Goal: Information Seeking & Learning: Find specific fact

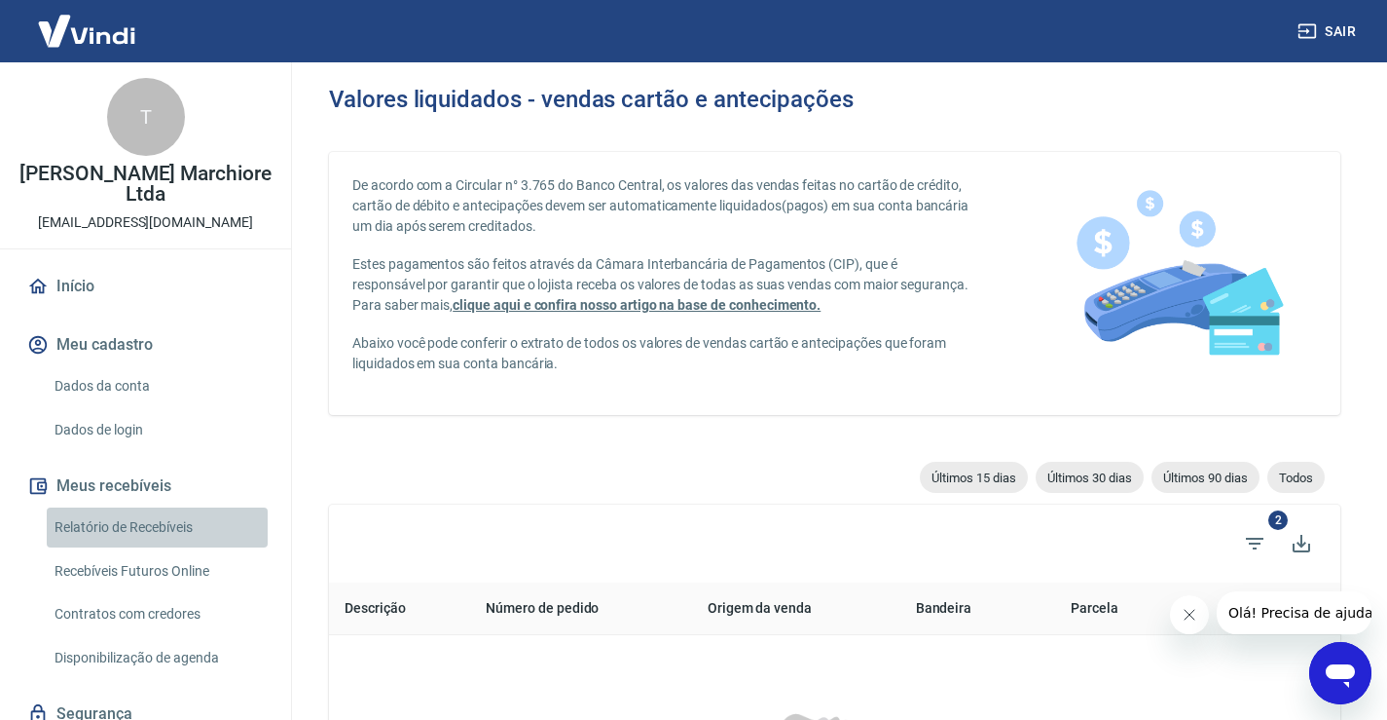
click at [163, 527] on link "Relatório de Recebíveis" at bounding box center [157, 527] width 221 height 40
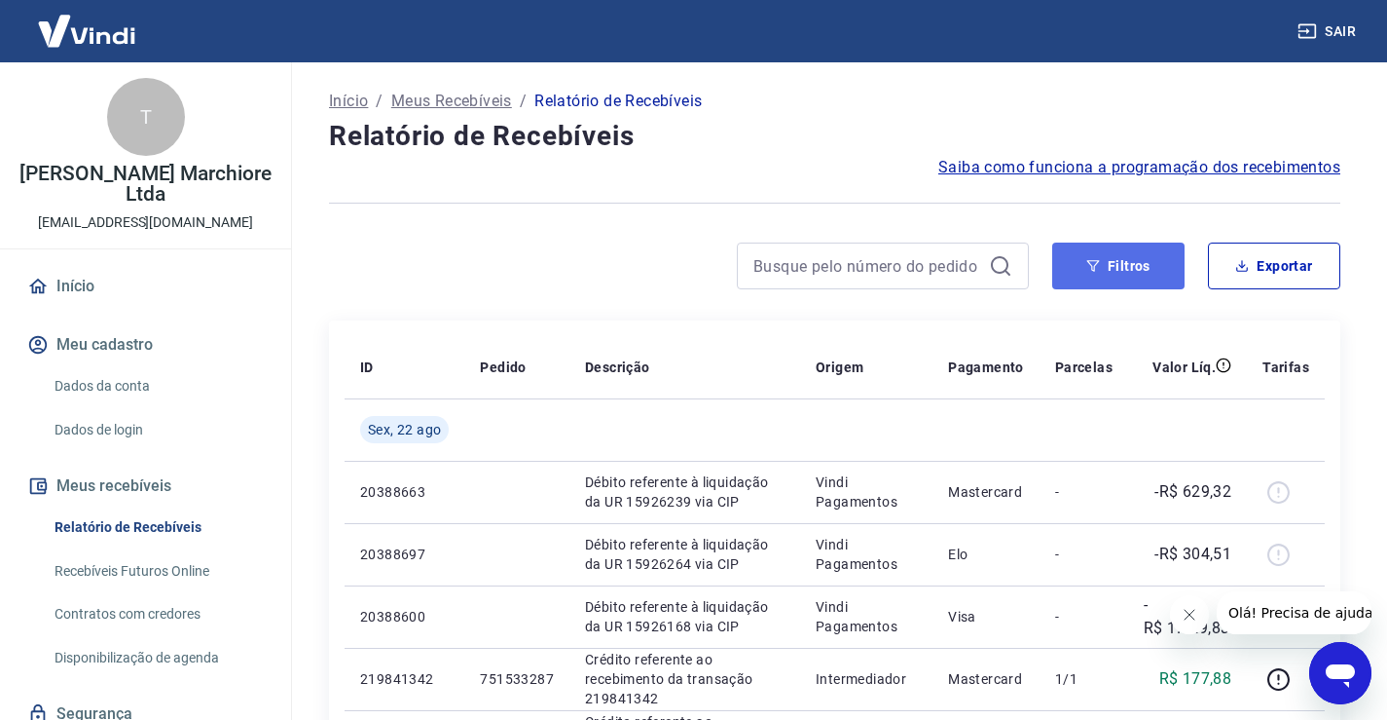
click at [1133, 271] on button "Filtros" at bounding box center [1119, 265] width 132 height 47
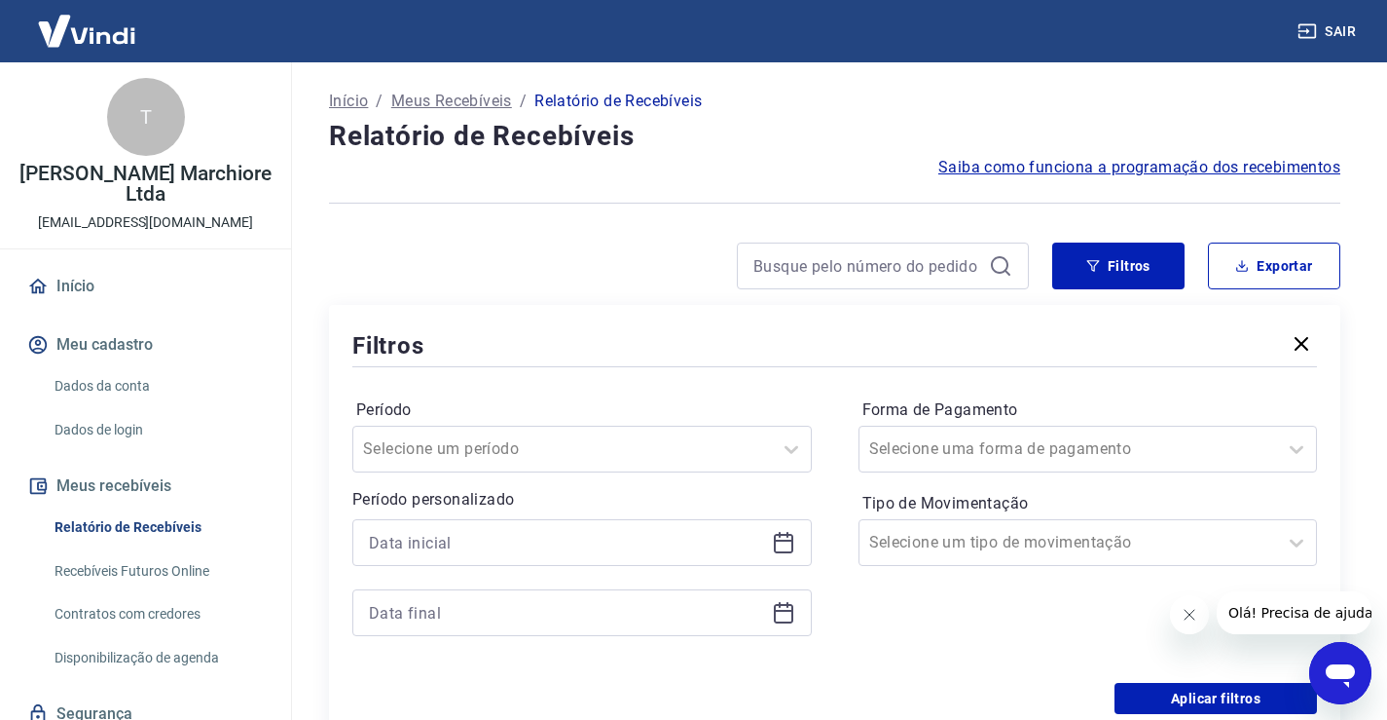
click at [784, 536] on icon at bounding box center [783, 542] width 23 height 23
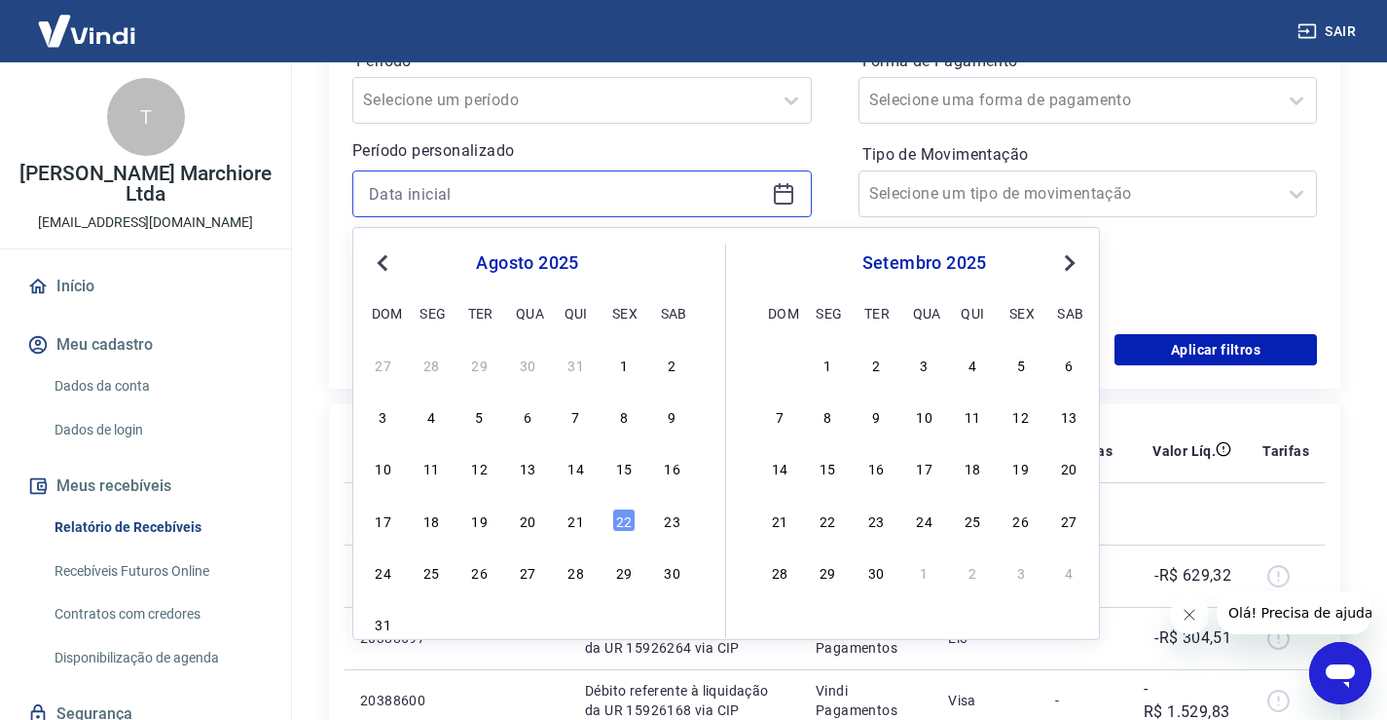
scroll to position [357, 0]
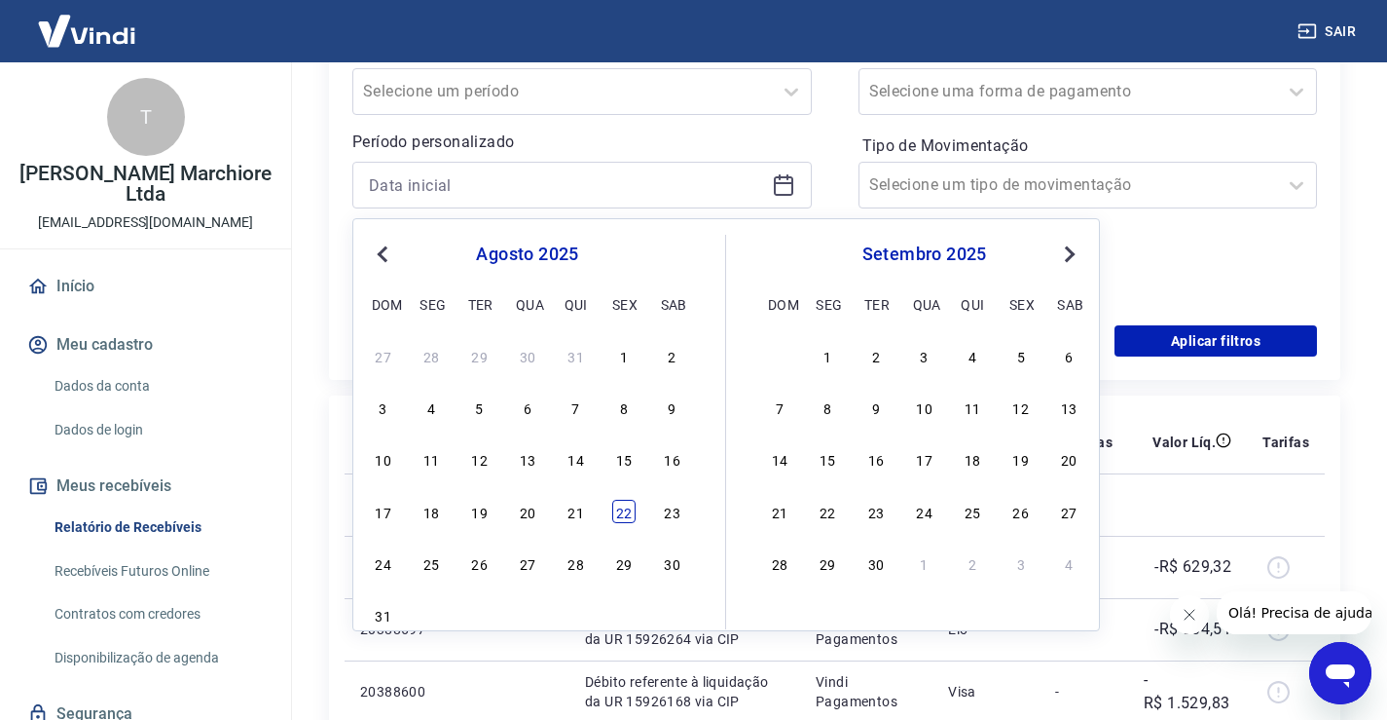
click at [623, 511] on div "22" at bounding box center [623, 510] width 23 height 23
type input "[DATE]"
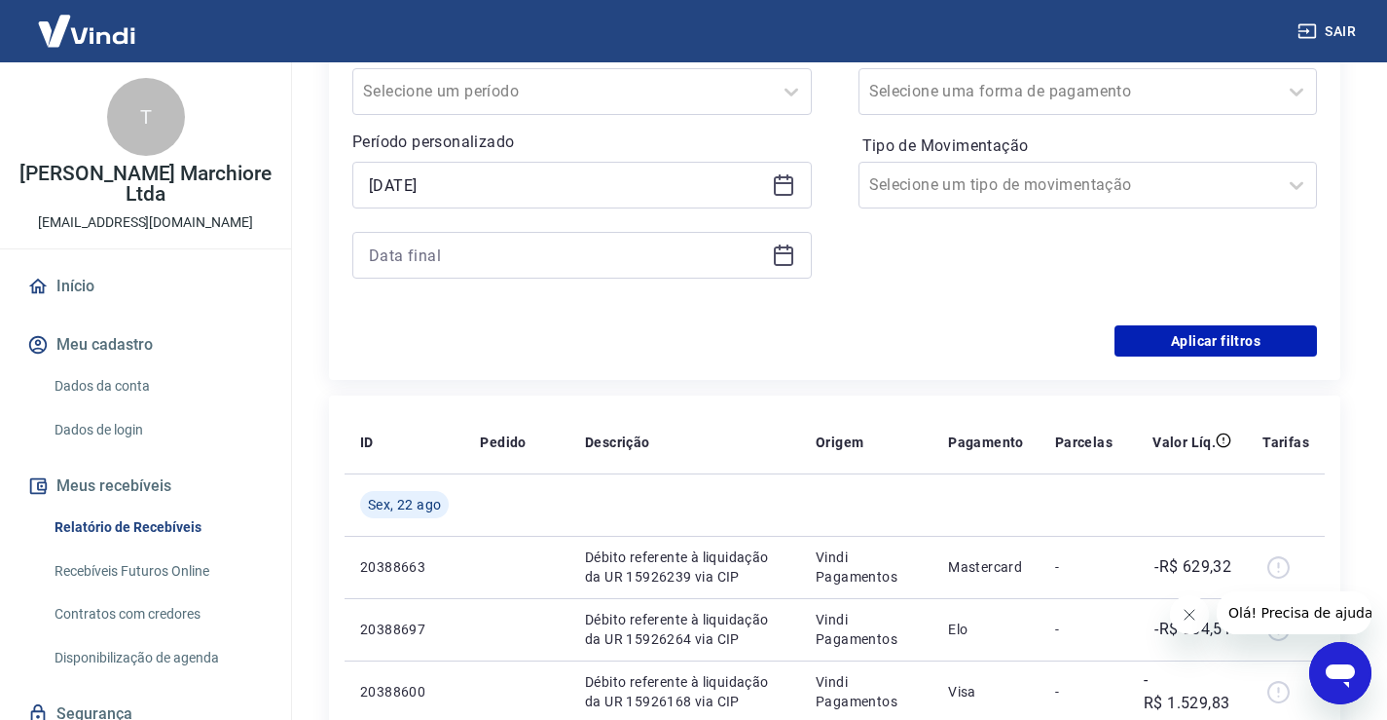
click at [789, 253] on icon at bounding box center [783, 253] width 19 height 2
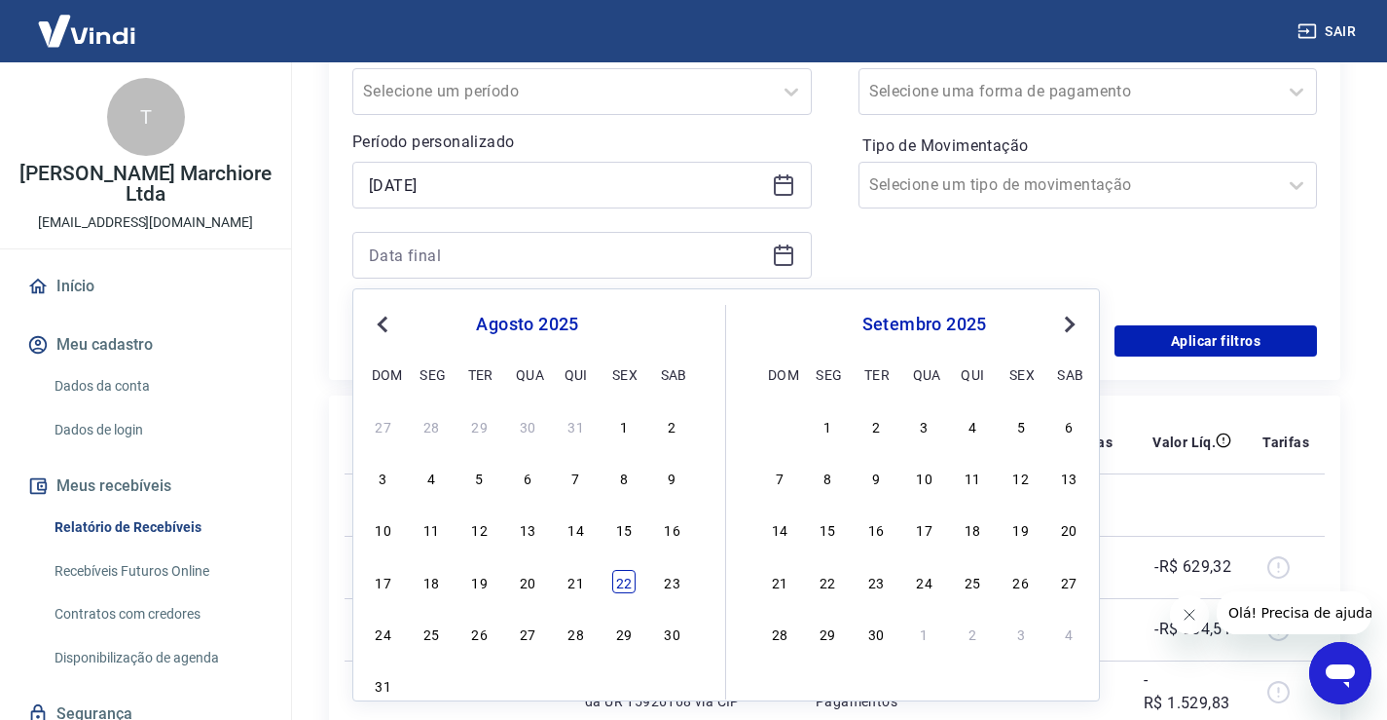
click at [620, 586] on div "22" at bounding box center [623, 581] width 23 height 23
type input "[DATE]"
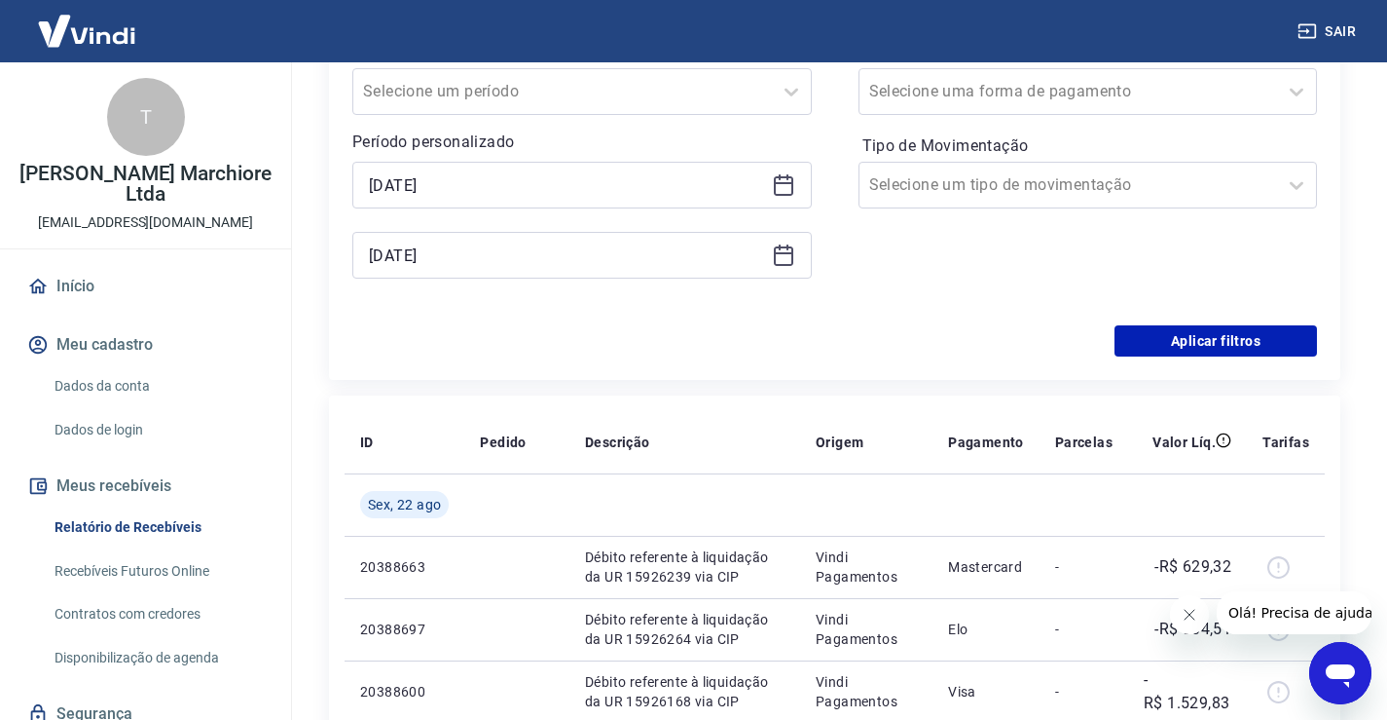
click at [847, 325] on div "Aplicar filtros" at bounding box center [834, 340] width 965 height 31
click at [1149, 344] on button "Aplicar filtros" at bounding box center [1216, 340] width 203 height 31
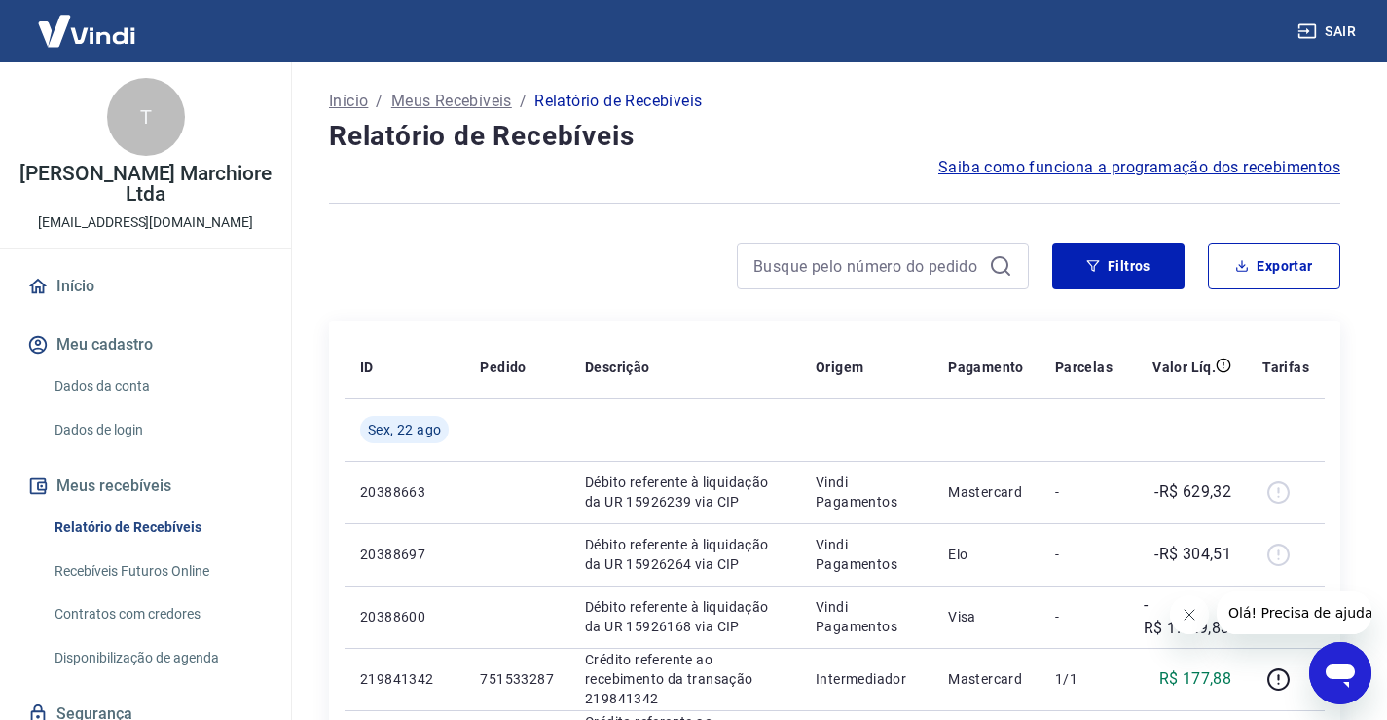
click at [1206, 618] on button "Fechar mensagem da empresa" at bounding box center [1188, 614] width 39 height 39
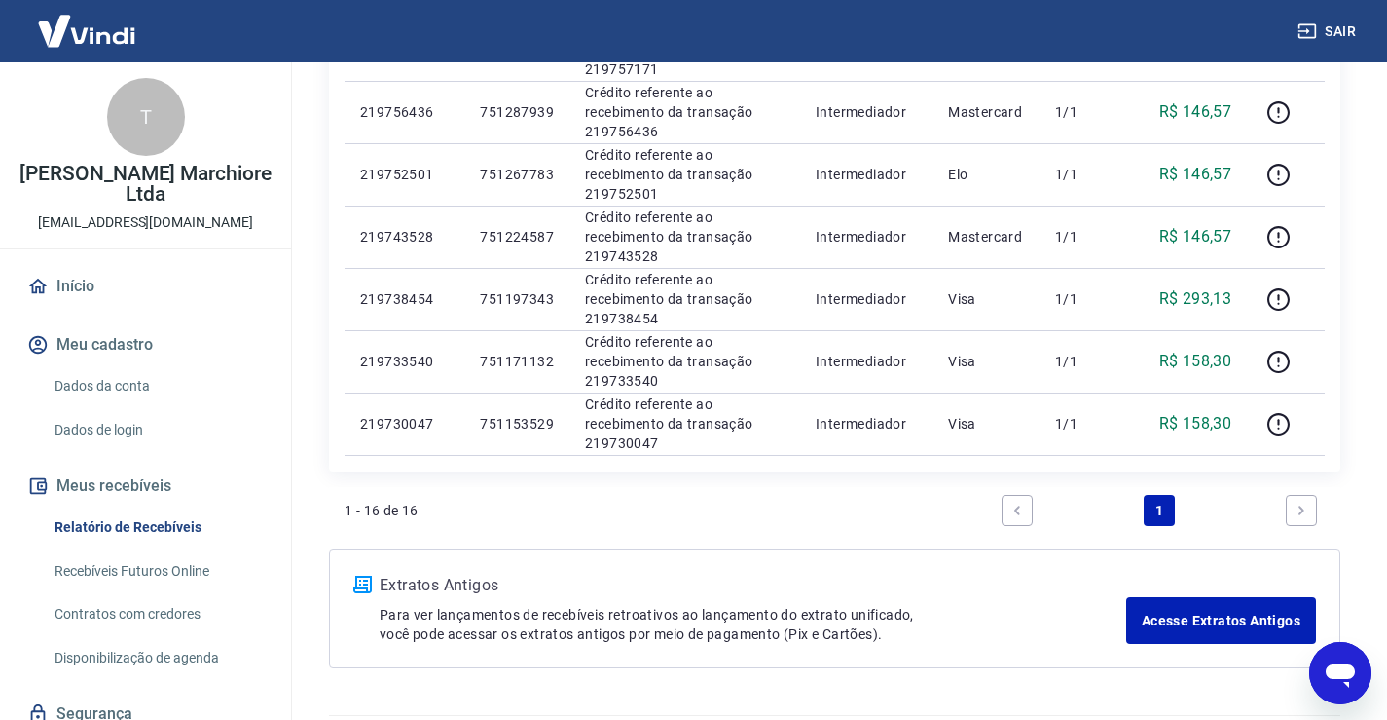
scroll to position [1006, 0]
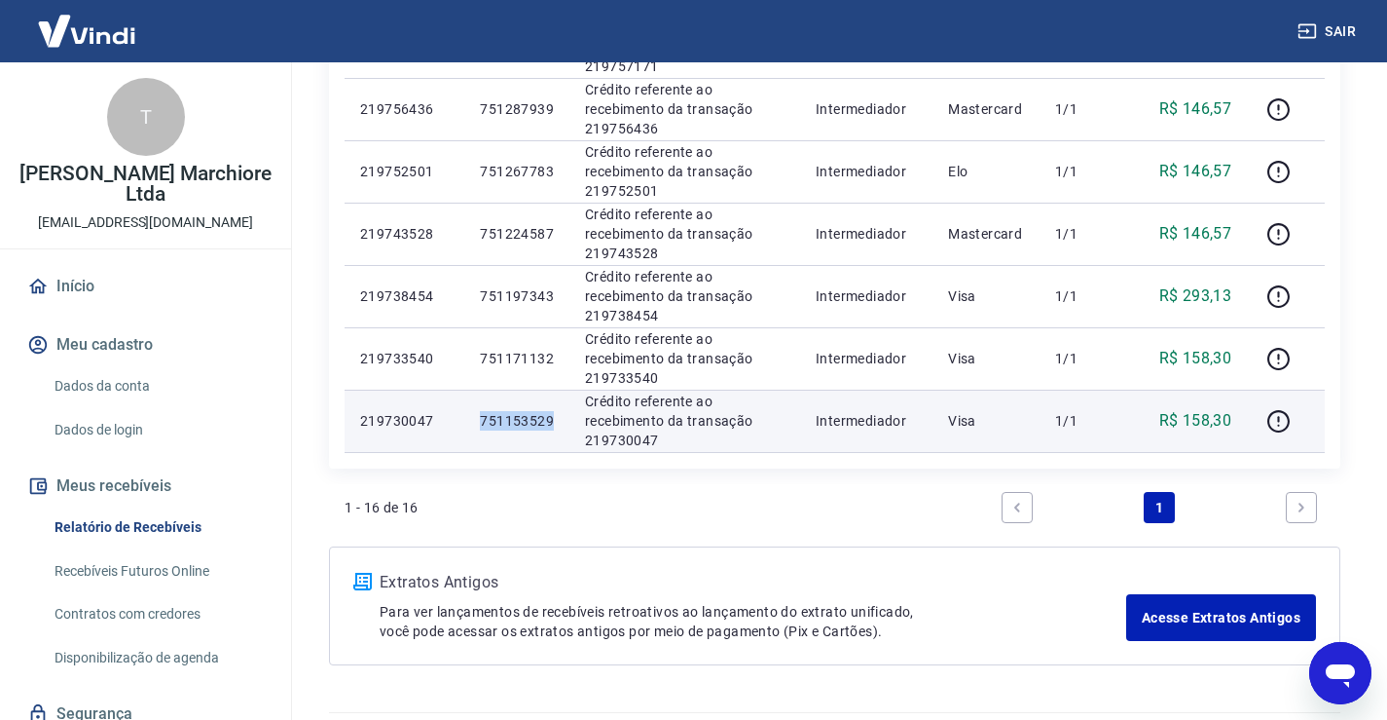
drag, startPoint x: 480, startPoint y: 420, endPoint x: 550, endPoint y: 422, distance: 70.1
click at [554, 422] on td "751153529" at bounding box center [516, 420] width 105 height 62
copy p "751153529"
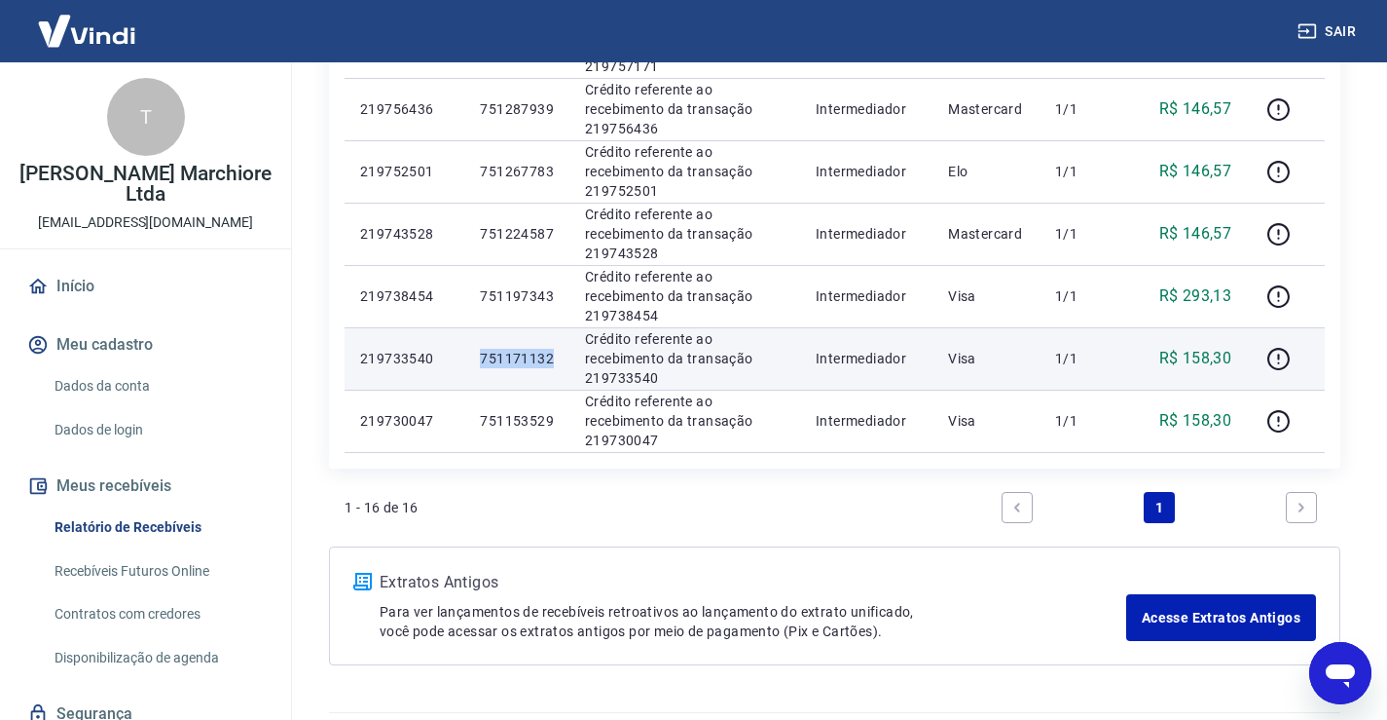
drag, startPoint x: 484, startPoint y: 358, endPoint x: 551, endPoint y: 359, distance: 67.2
click at [551, 359] on p "751171132" at bounding box center [517, 358] width 74 height 19
copy p "751171132"
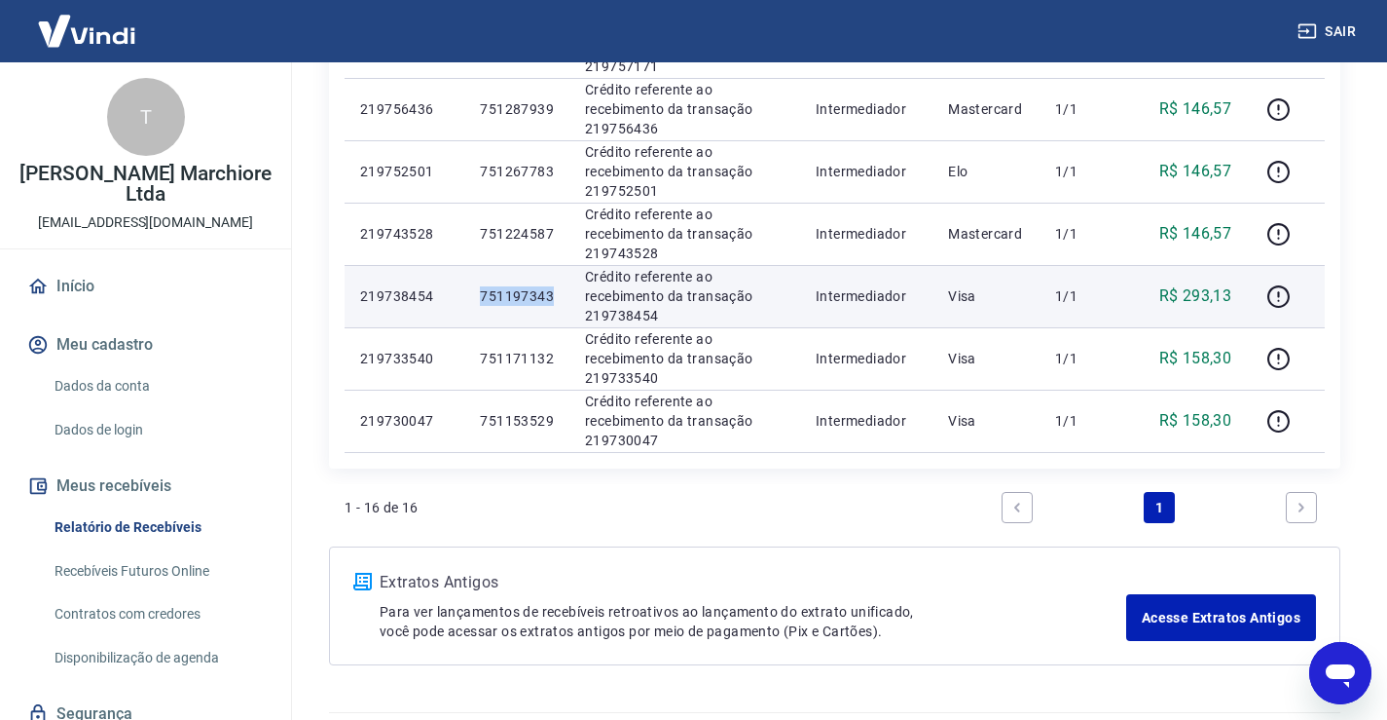
drag, startPoint x: 483, startPoint y: 296, endPoint x: 557, endPoint y: 302, distance: 74.2
click at [557, 302] on td "751197343" at bounding box center [516, 296] width 105 height 62
copy p "751197343"
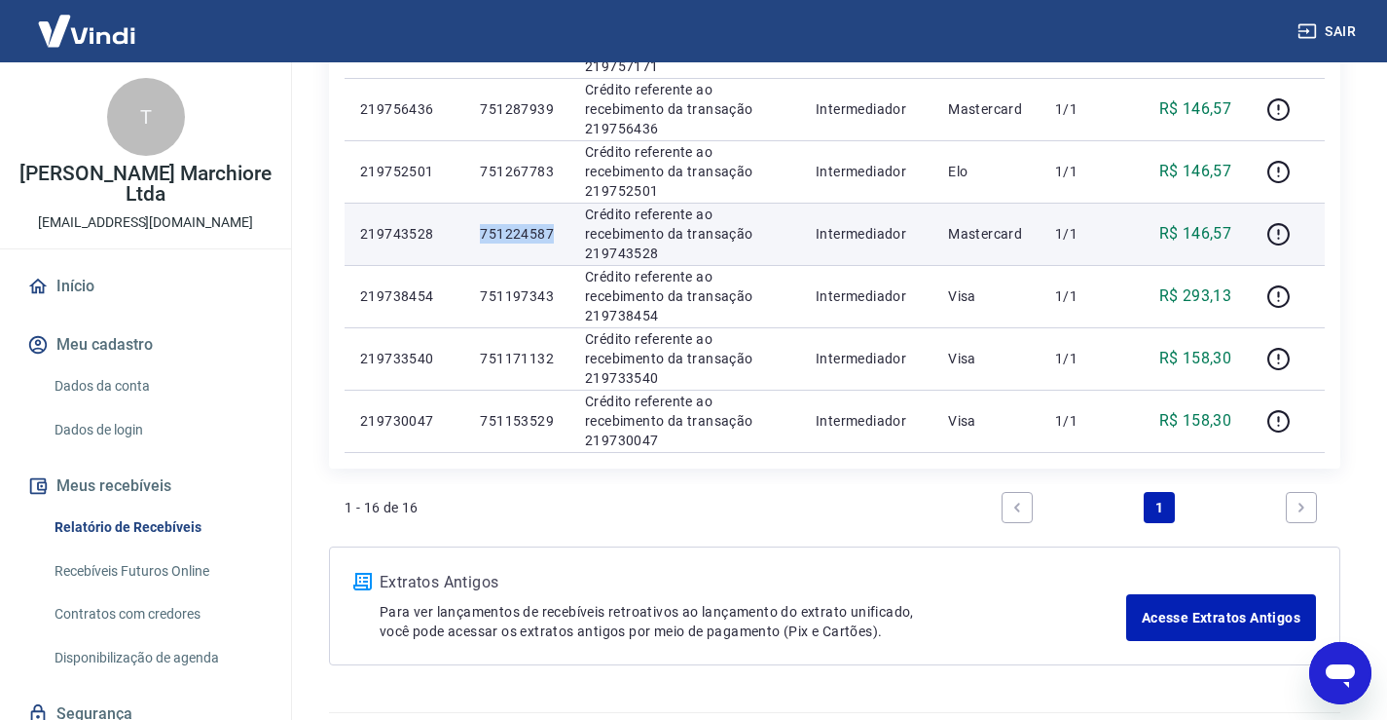
drag, startPoint x: 481, startPoint y: 234, endPoint x: 563, endPoint y: 224, distance: 82.4
click at [563, 224] on td "751224587" at bounding box center [516, 234] width 105 height 62
copy p "751224587"
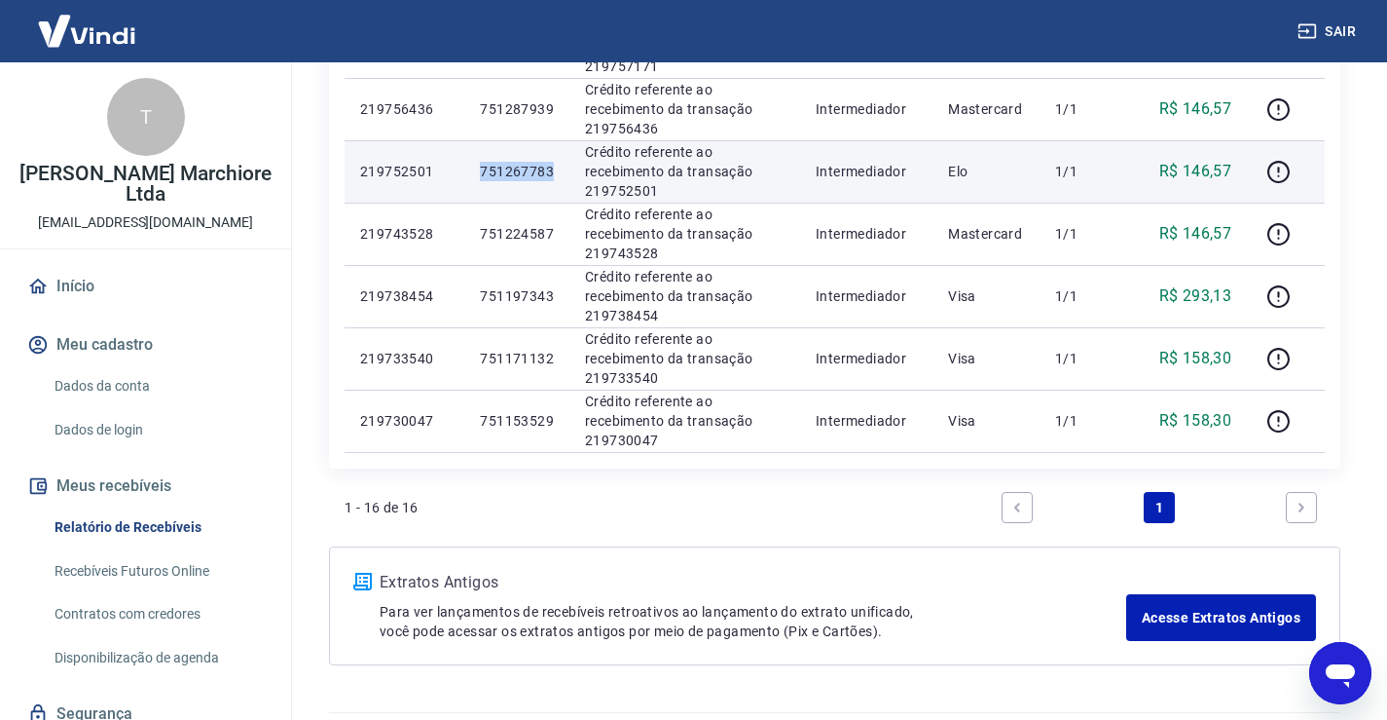
drag, startPoint x: 482, startPoint y: 166, endPoint x: 566, endPoint y: 171, distance: 83.9
click at [566, 171] on td "751267783" at bounding box center [516, 171] width 105 height 62
copy p "751267783"
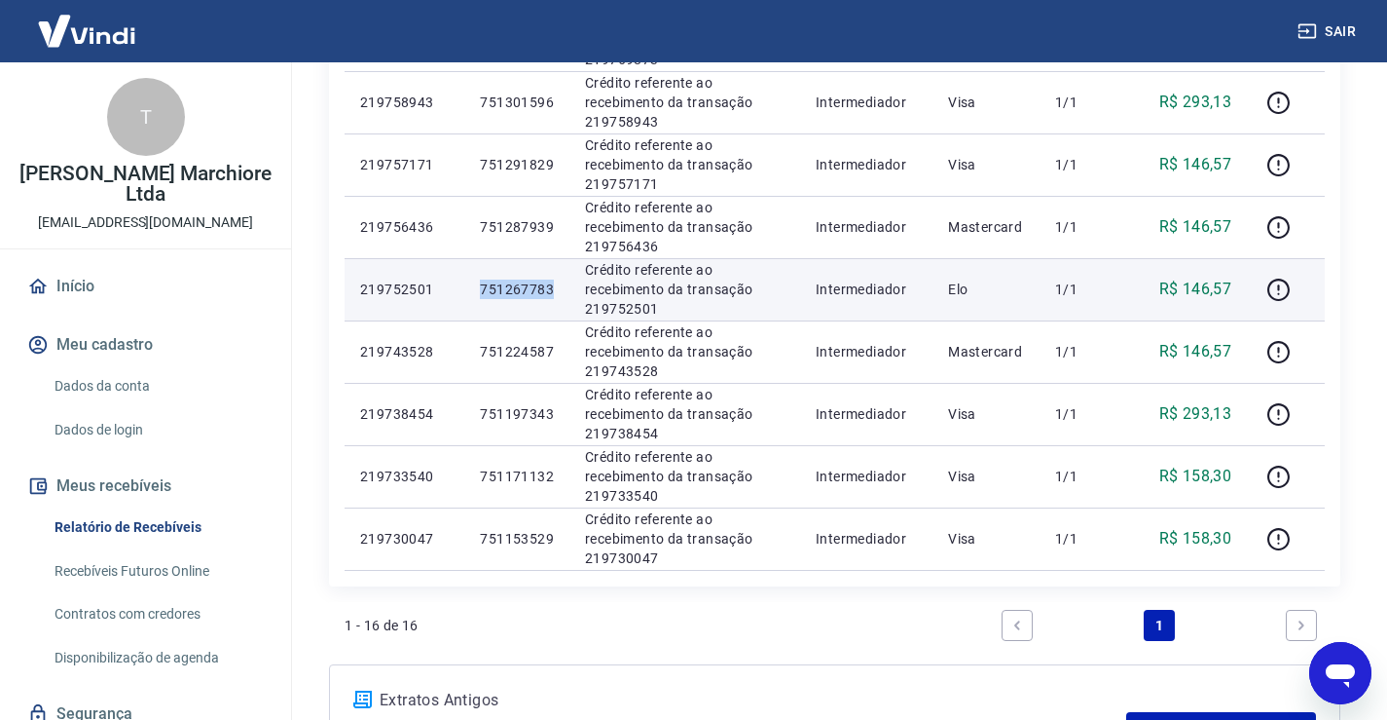
scroll to position [876, 0]
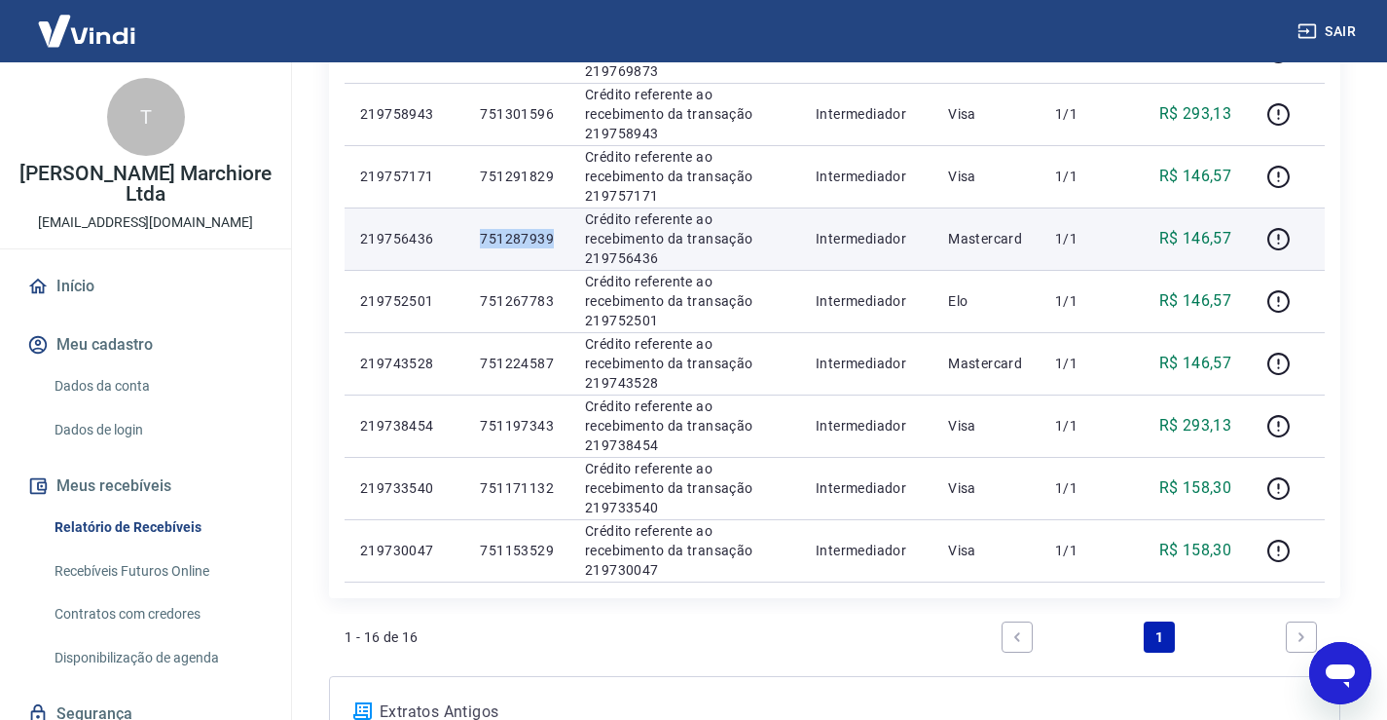
drag, startPoint x: 482, startPoint y: 240, endPoint x: 554, endPoint y: 238, distance: 72.1
click at [554, 238] on td "751287939" at bounding box center [516, 238] width 105 height 62
copy p "751287939"
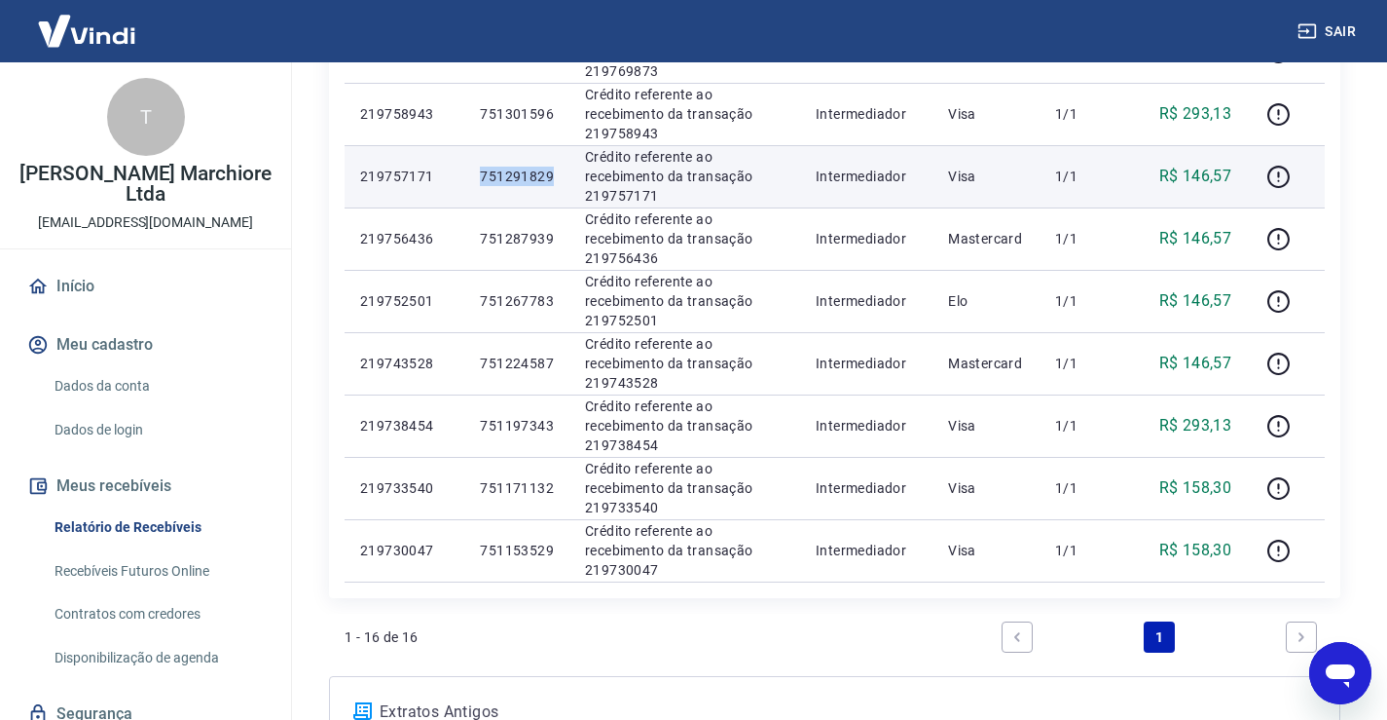
drag, startPoint x: 483, startPoint y: 176, endPoint x: 551, endPoint y: 174, distance: 68.2
click at [551, 174] on p "751291829" at bounding box center [517, 175] width 74 height 19
copy p "751291829"
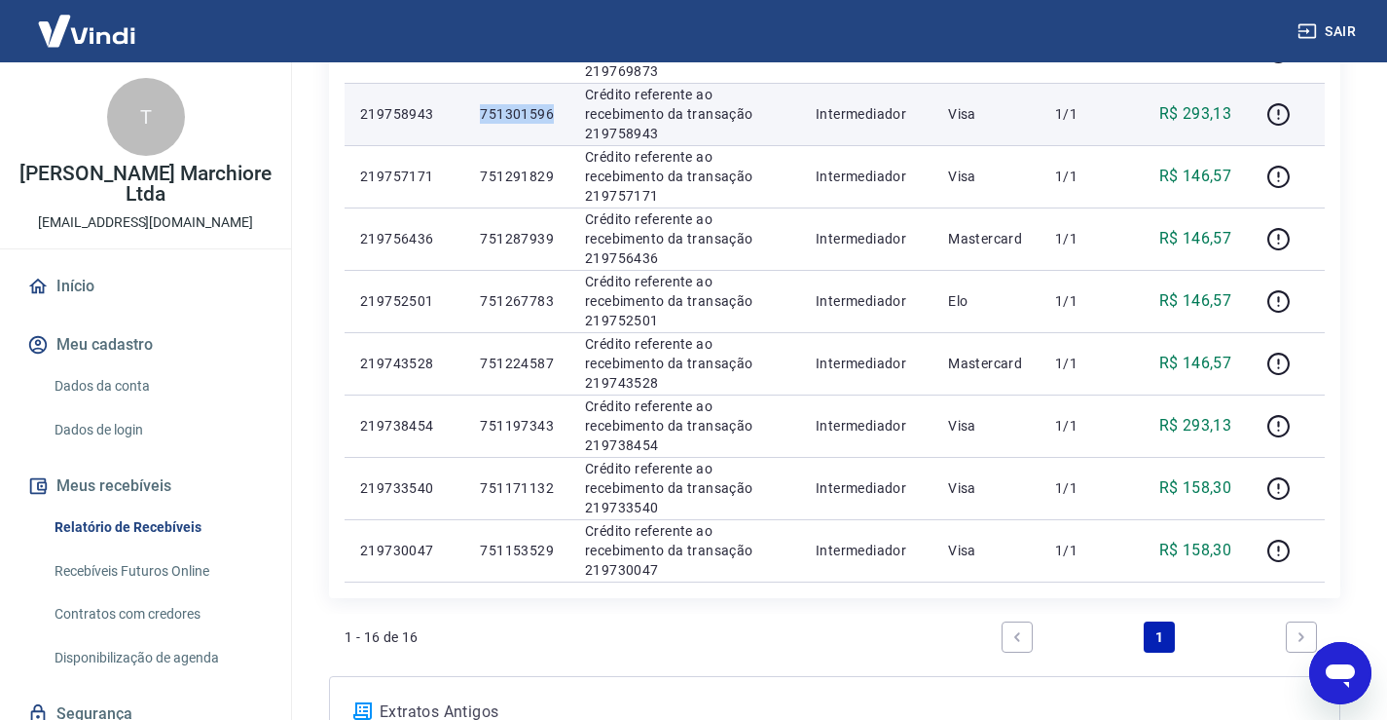
drag, startPoint x: 480, startPoint y: 115, endPoint x: 551, endPoint y: 115, distance: 71.1
click at [551, 115] on p "751301596" at bounding box center [517, 113] width 74 height 19
copy p "751301596"
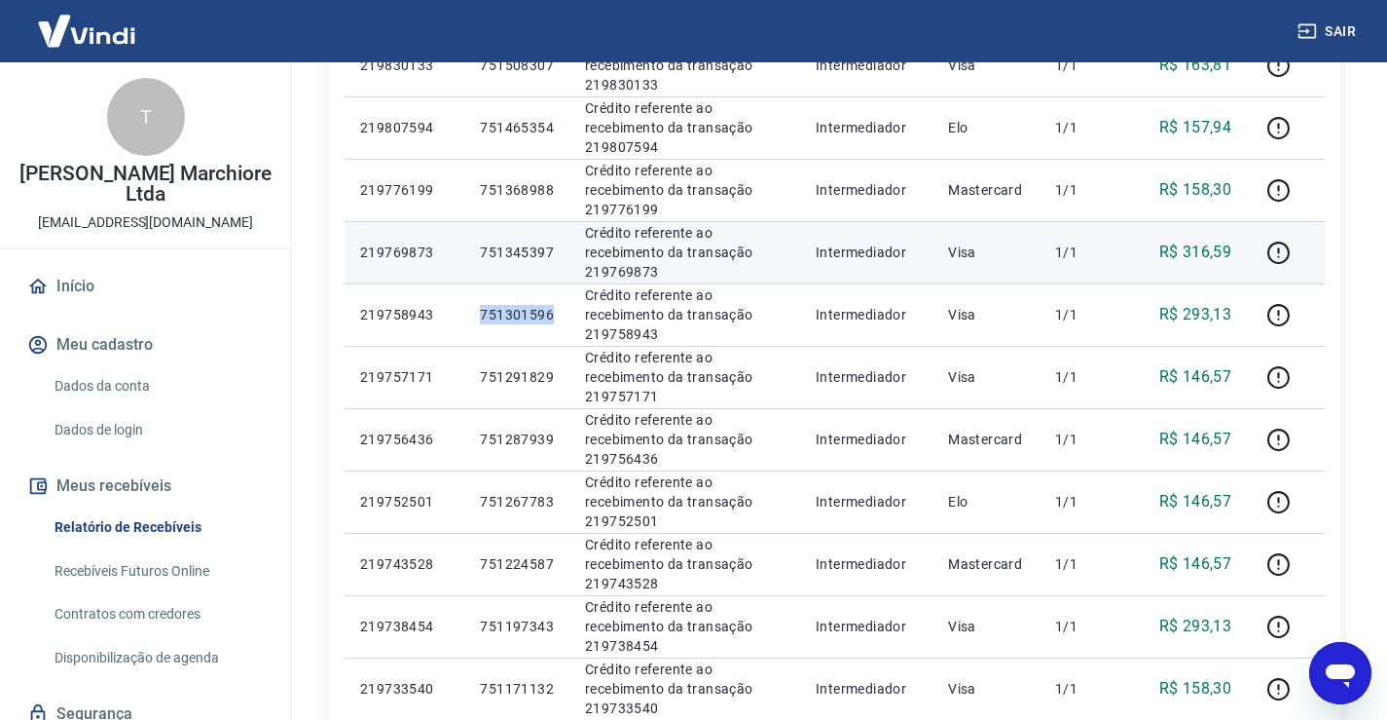
scroll to position [649, 0]
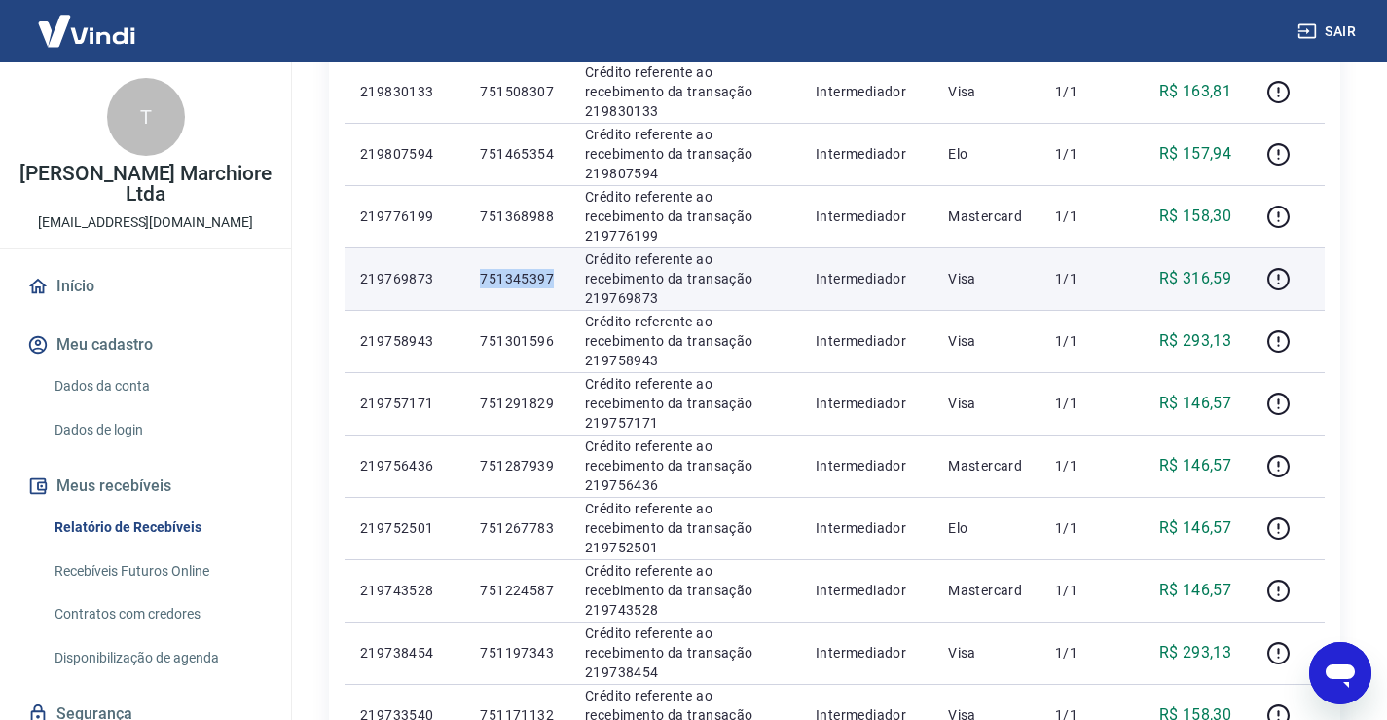
drag, startPoint x: 482, startPoint y: 277, endPoint x: 549, endPoint y: 283, distance: 67.4
click at [565, 288] on td "751345397" at bounding box center [516, 278] width 105 height 62
copy p "751345397"
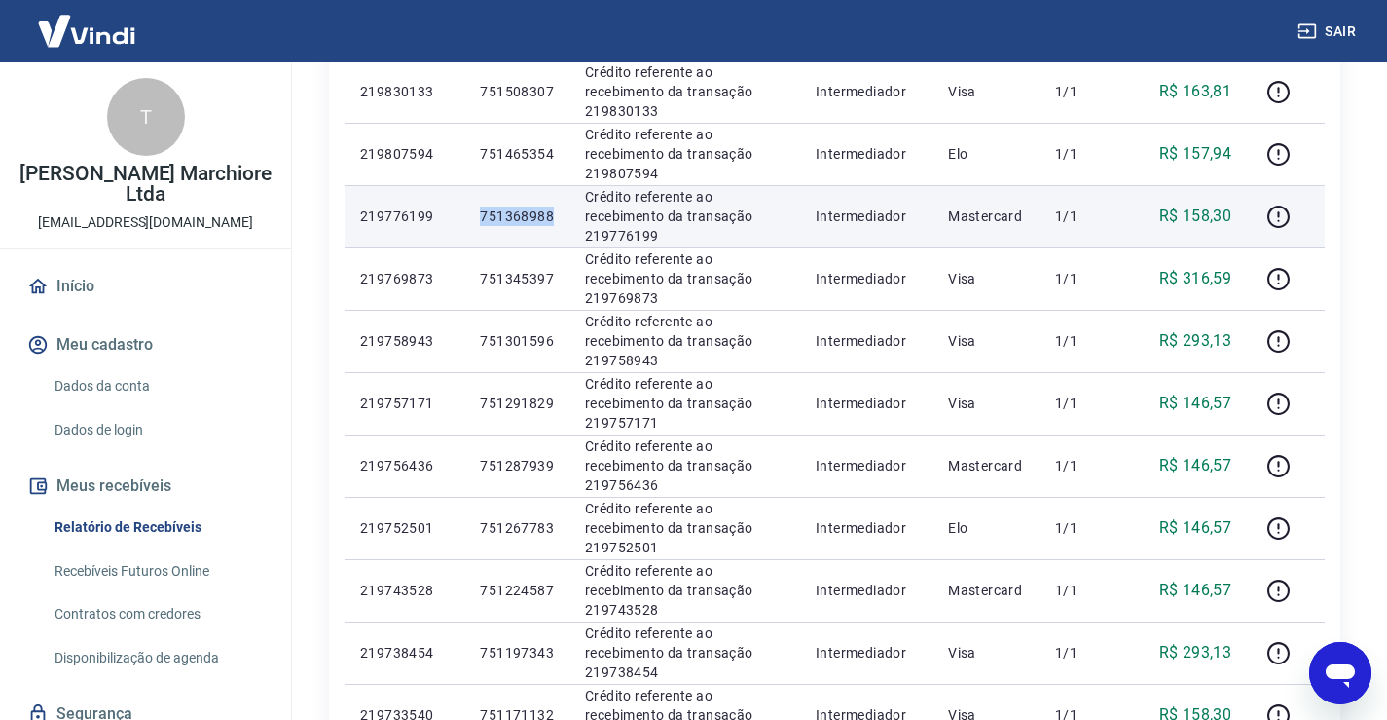
drag, startPoint x: 482, startPoint y: 218, endPoint x: 556, endPoint y: 216, distance: 74.0
click at [556, 216] on td "751368988" at bounding box center [516, 216] width 105 height 62
copy p "751368988"
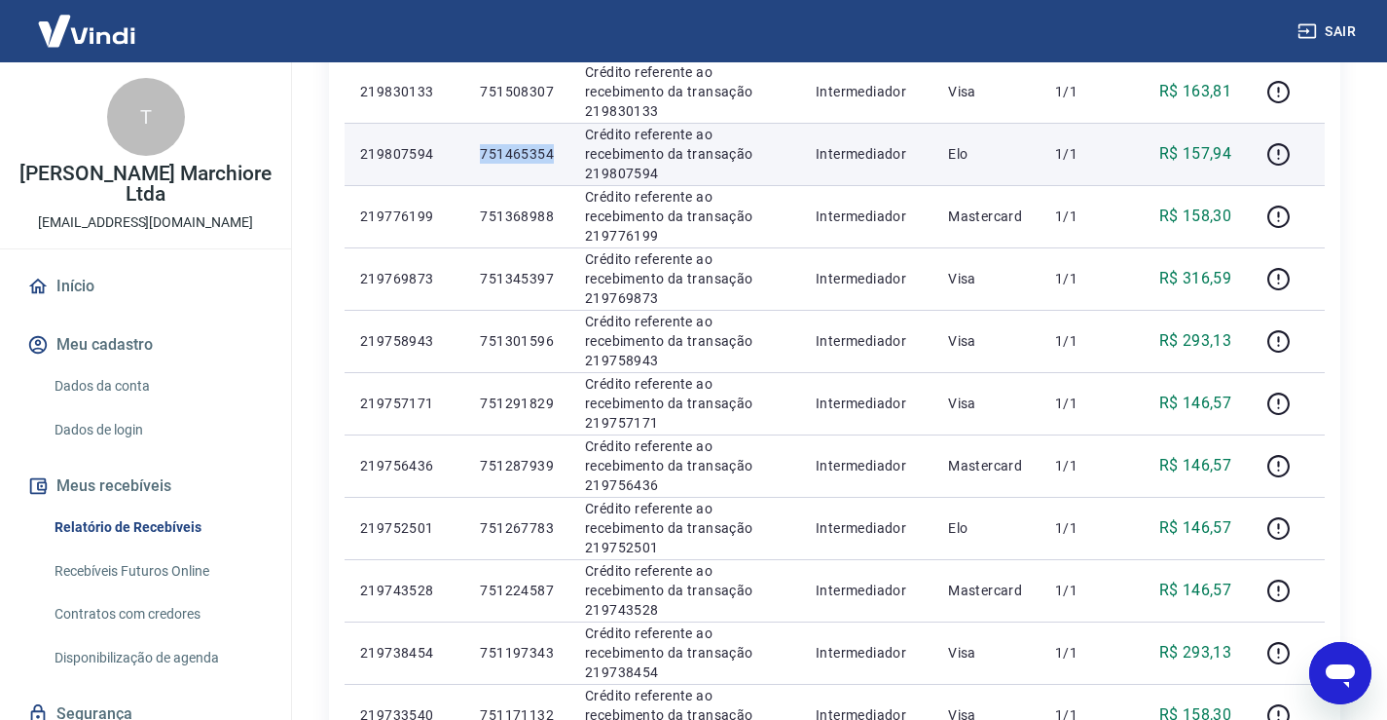
drag, startPoint x: 479, startPoint y: 151, endPoint x: 554, endPoint y: 162, distance: 75.7
click at [554, 162] on td "751465354" at bounding box center [516, 154] width 105 height 62
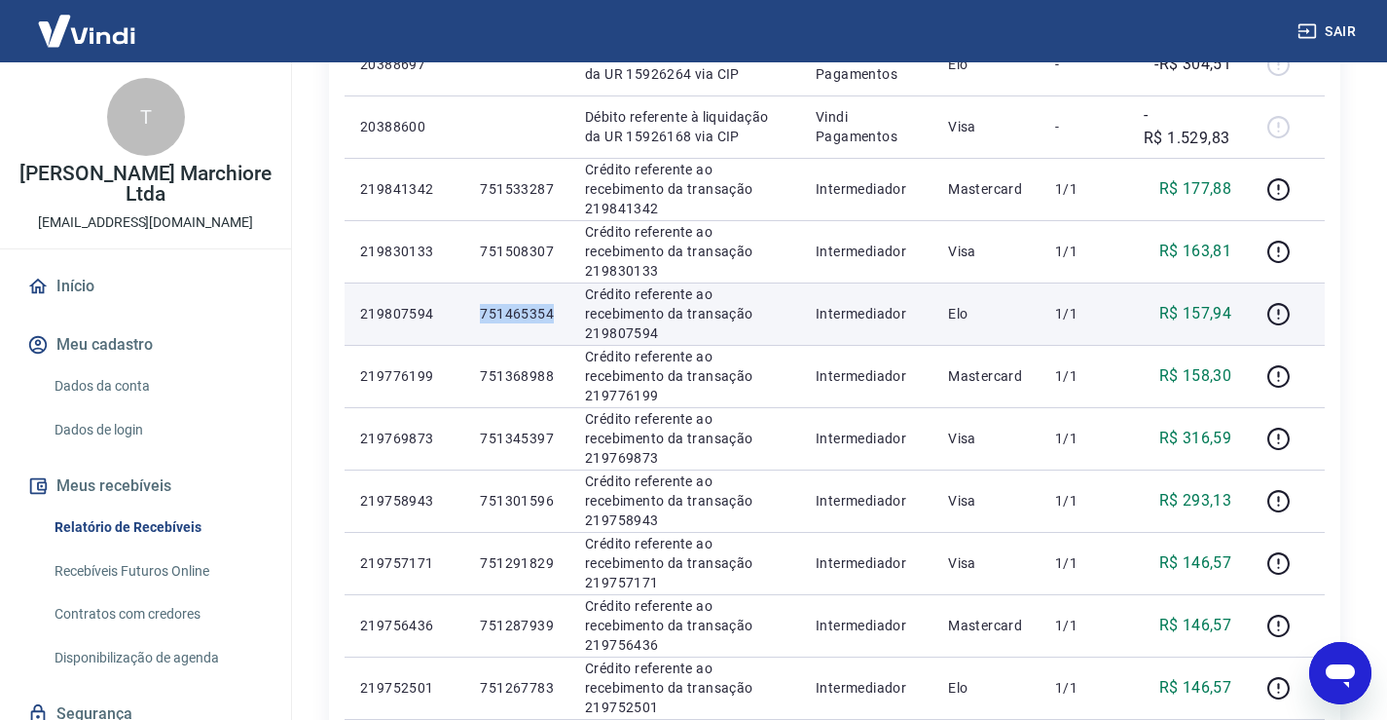
scroll to position [487, 0]
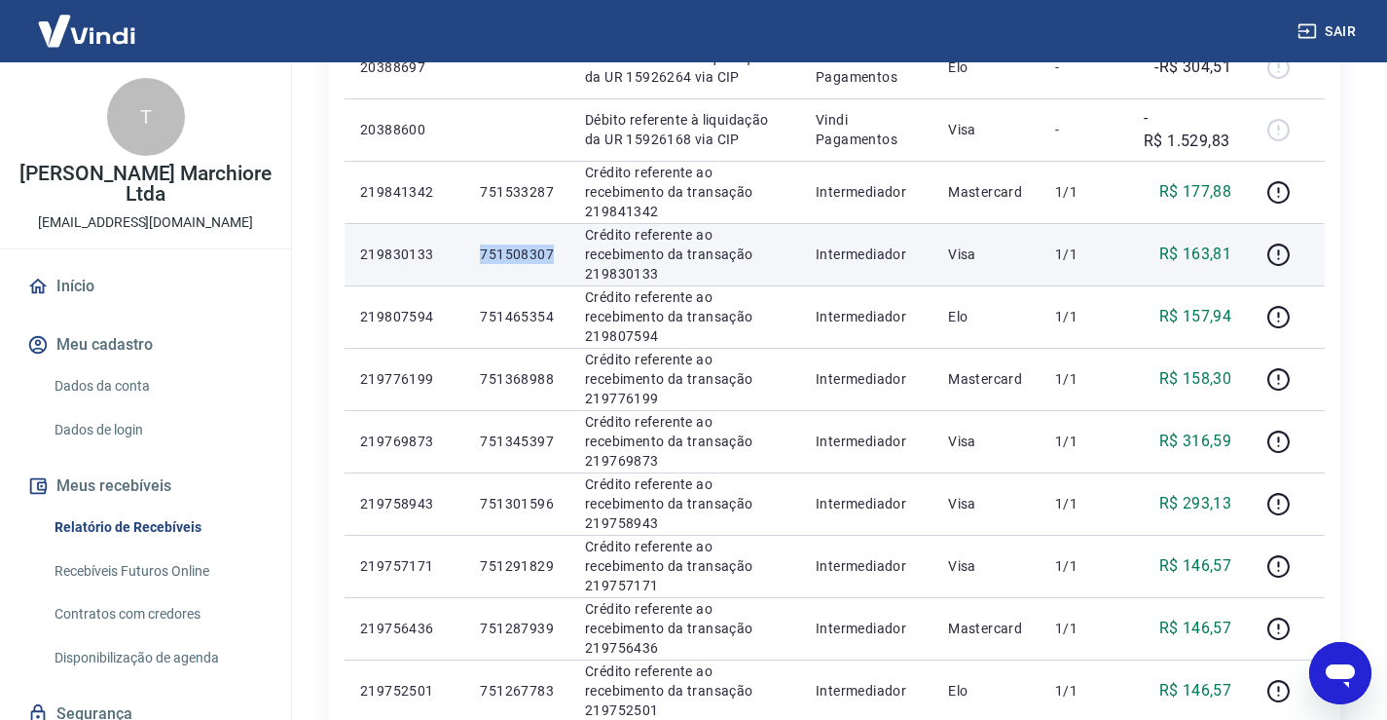
drag, startPoint x: 482, startPoint y: 255, endPoint x: 552, endPoint y: 257, distance: 70.1
click at [552, 257] on p "751508307" at bounding box center [517, 253] width 74 height 19
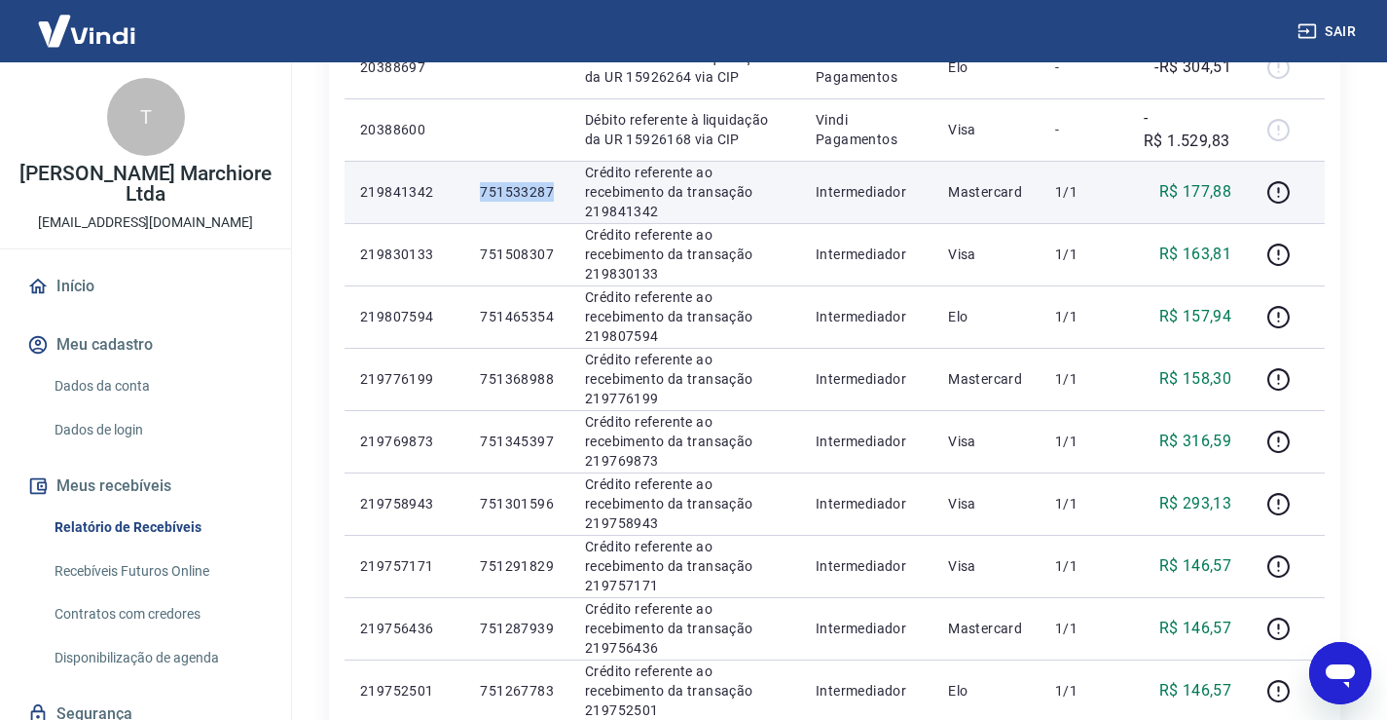
drag, startPoint x: 483, startPoint y: 190, endPoint x: 552, endPoint y: 190, distance: 69.1
click at [552, 190] on p "751533287" at bounding box center [517, 191] width 74 height 19
